Goal: Task Accomplishment & Management: Manage account settings

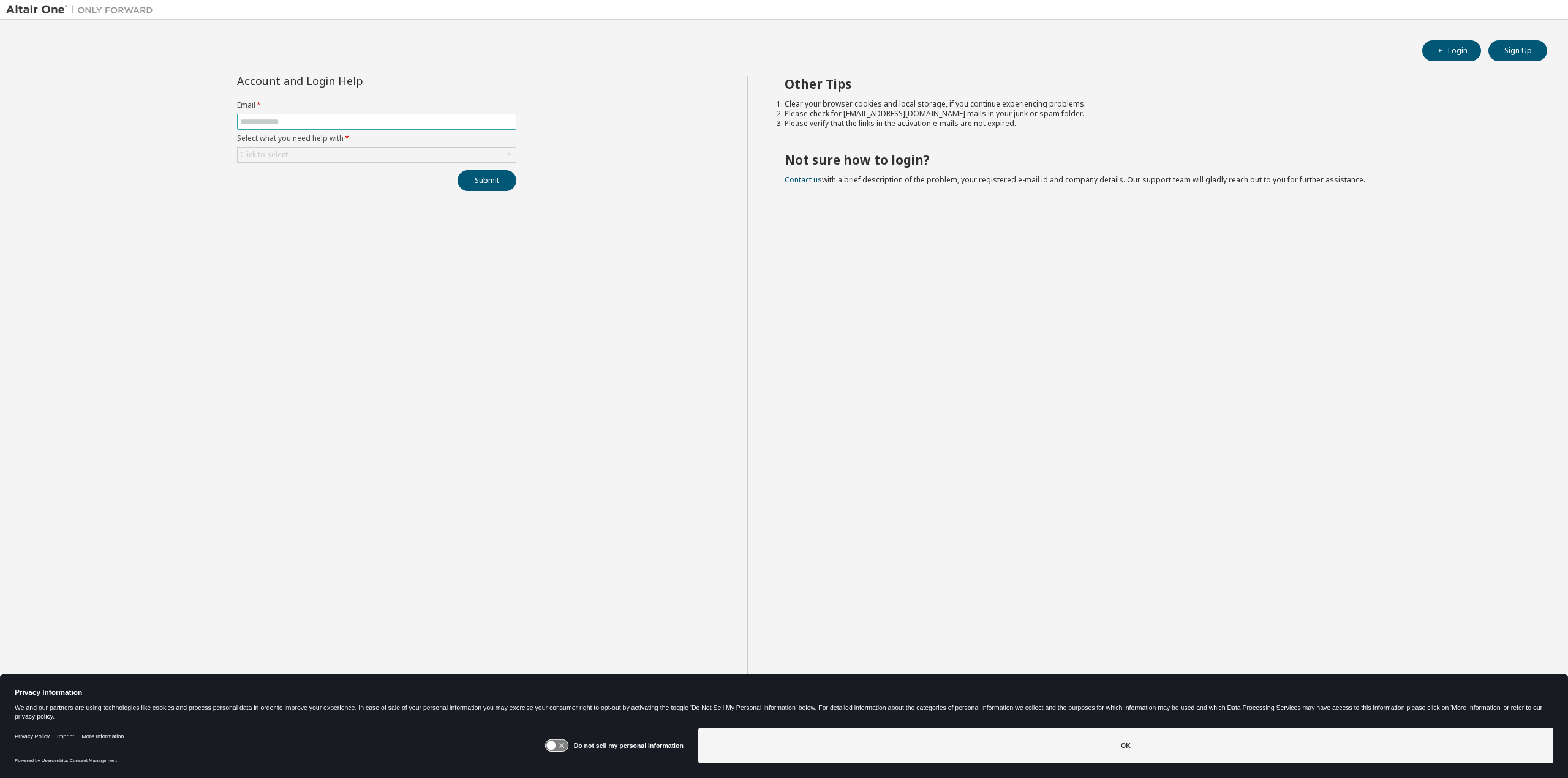
click at [317, 118] on input "text" at bounding box center [377, 122] width 273 height 10
type input "**********"
click at [435, 152] on div "Click to select" at bounding box center [377, 154] width 278 height 14
click at [397, 189] on li "I forgot my password" at bounding box center [375, 188] width 276 height 16
click at [478, 175] on button "Submit" at bounding box center [487, 180] width 59 height 21
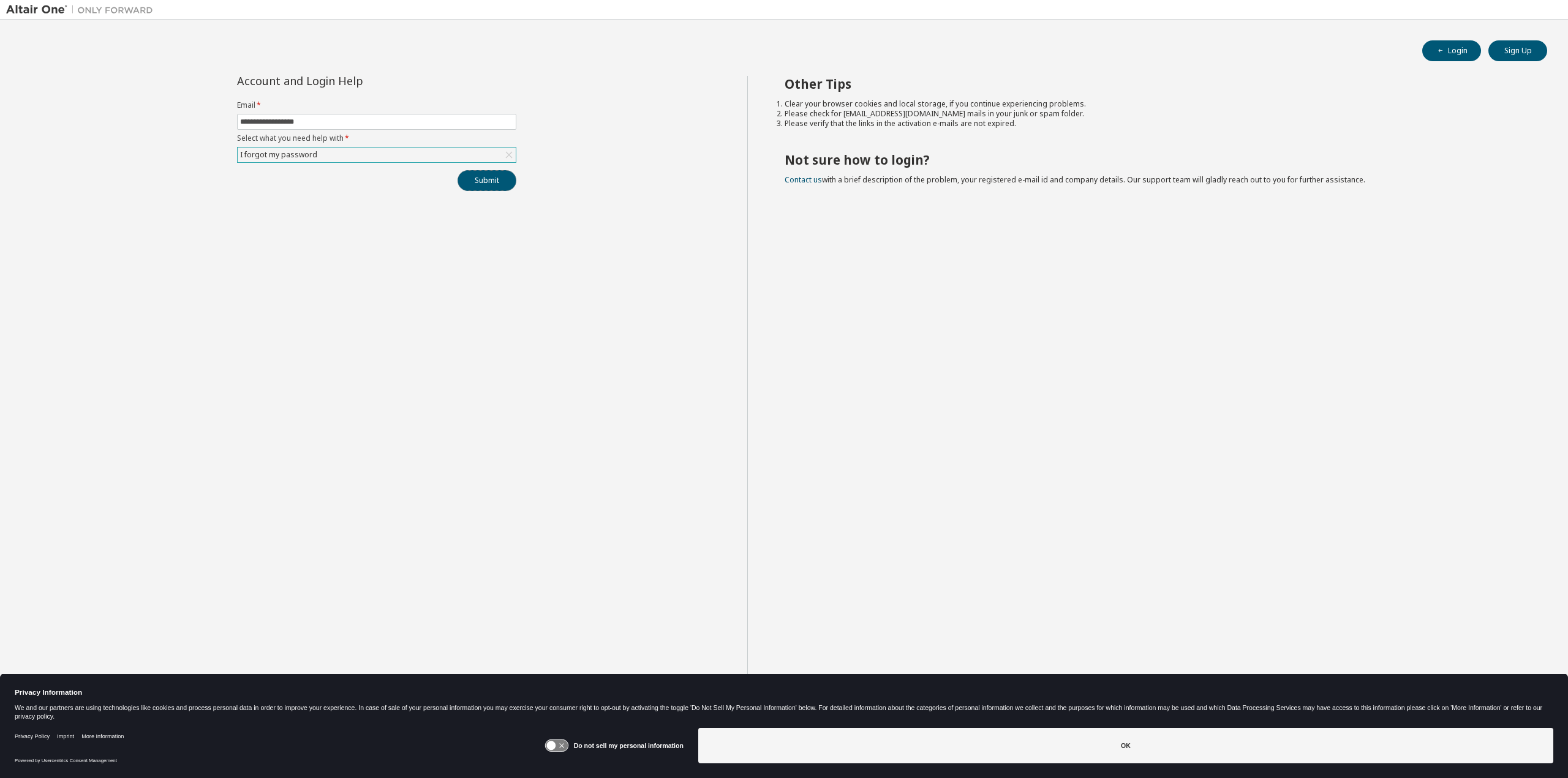
click at [476, 175] on button "Submit" at bounding box center [487, 180] width 59 height 21
